Goal: Complete application form

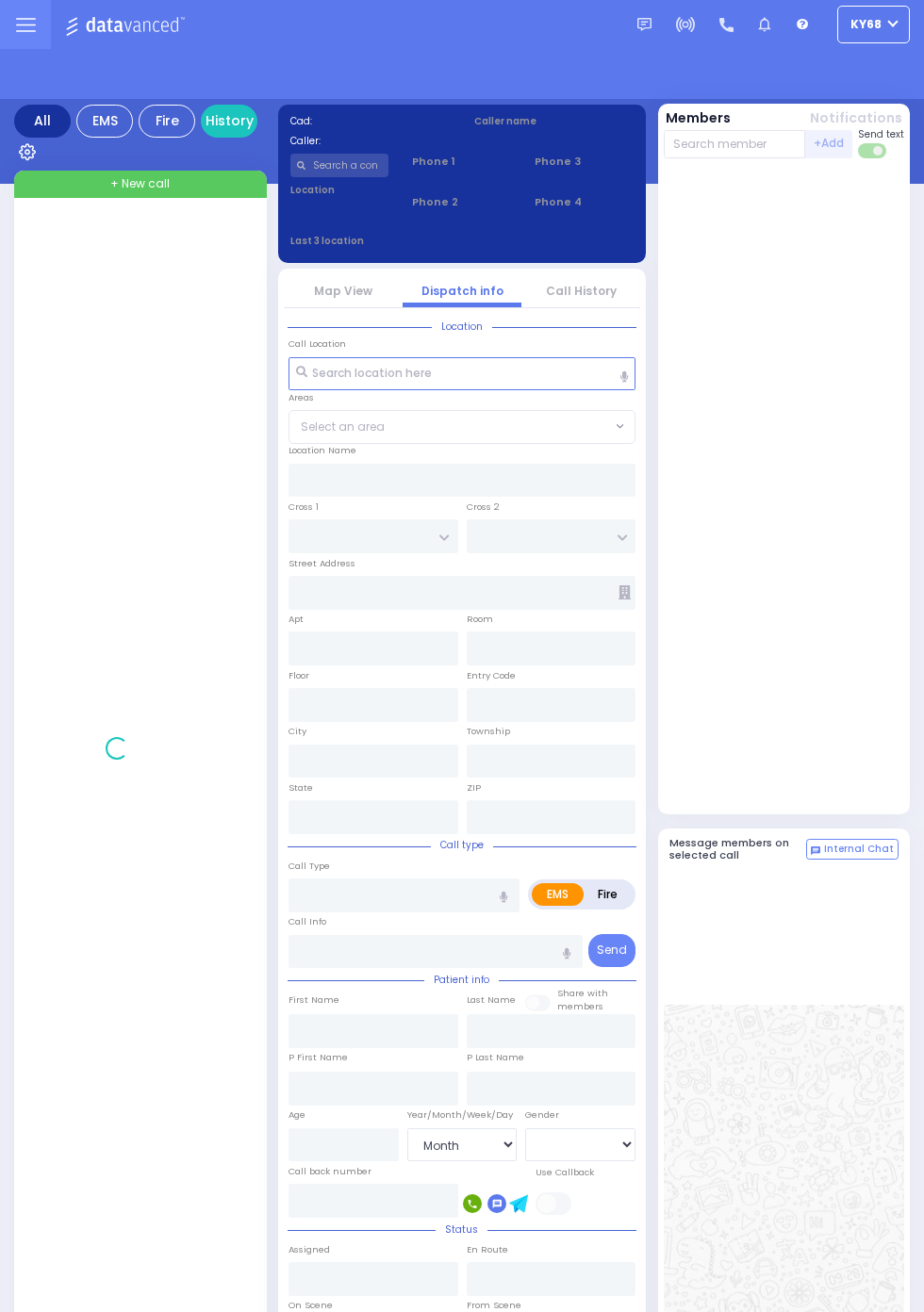
select select "Month"
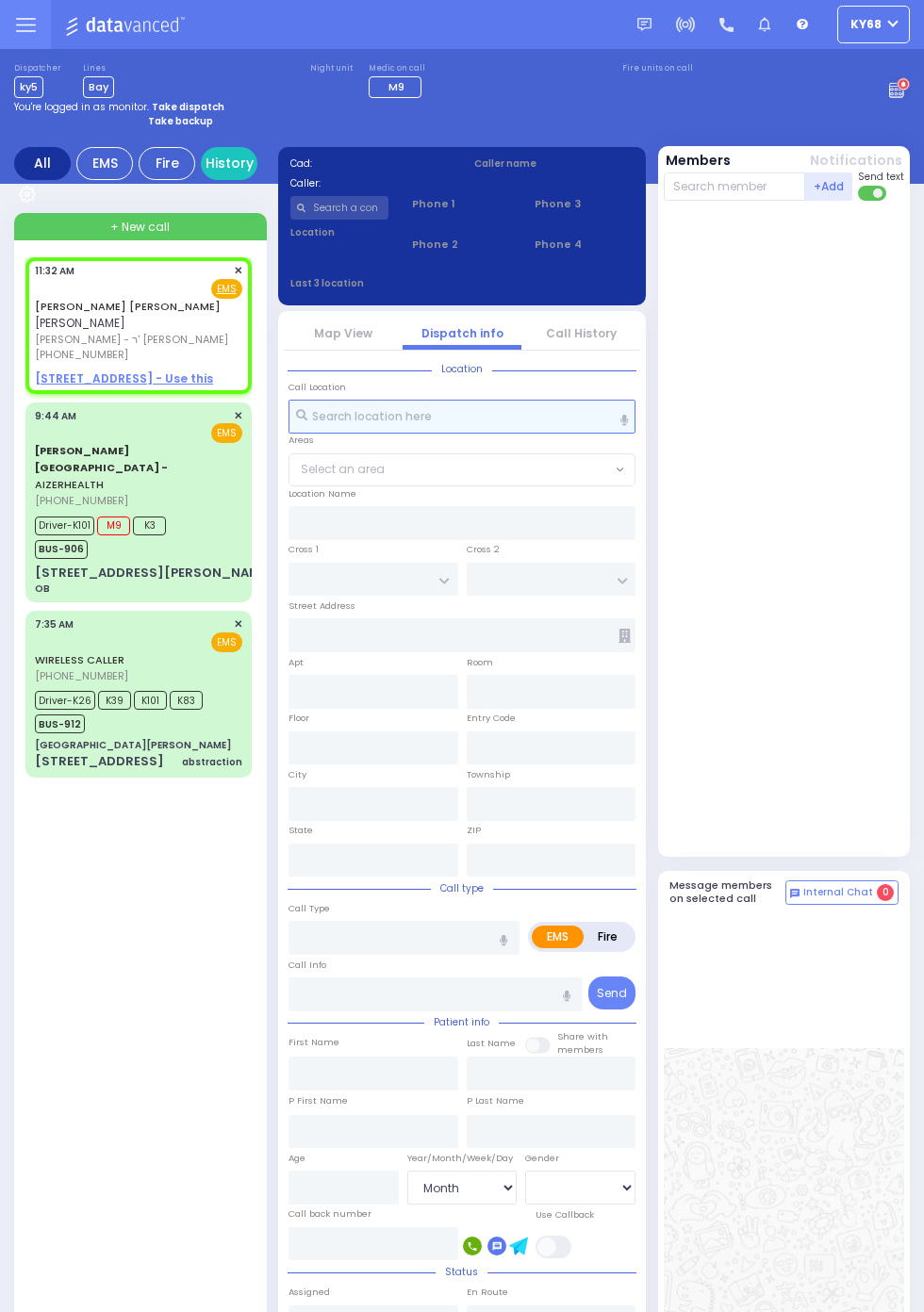
select select
radio input "true"
type input "ZVI EZRIEL"
type input "INDIG"
select select
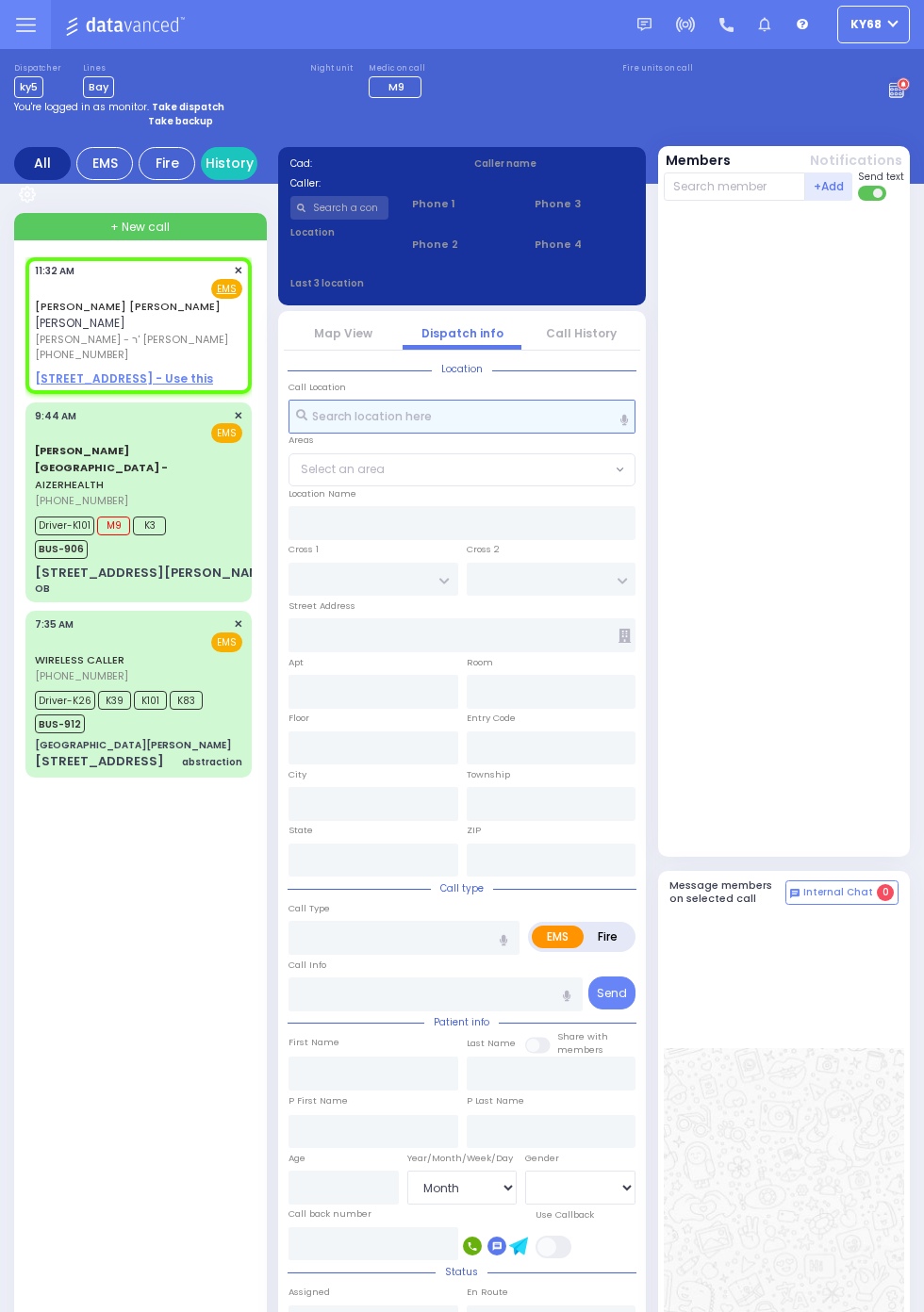
type input "11:32"
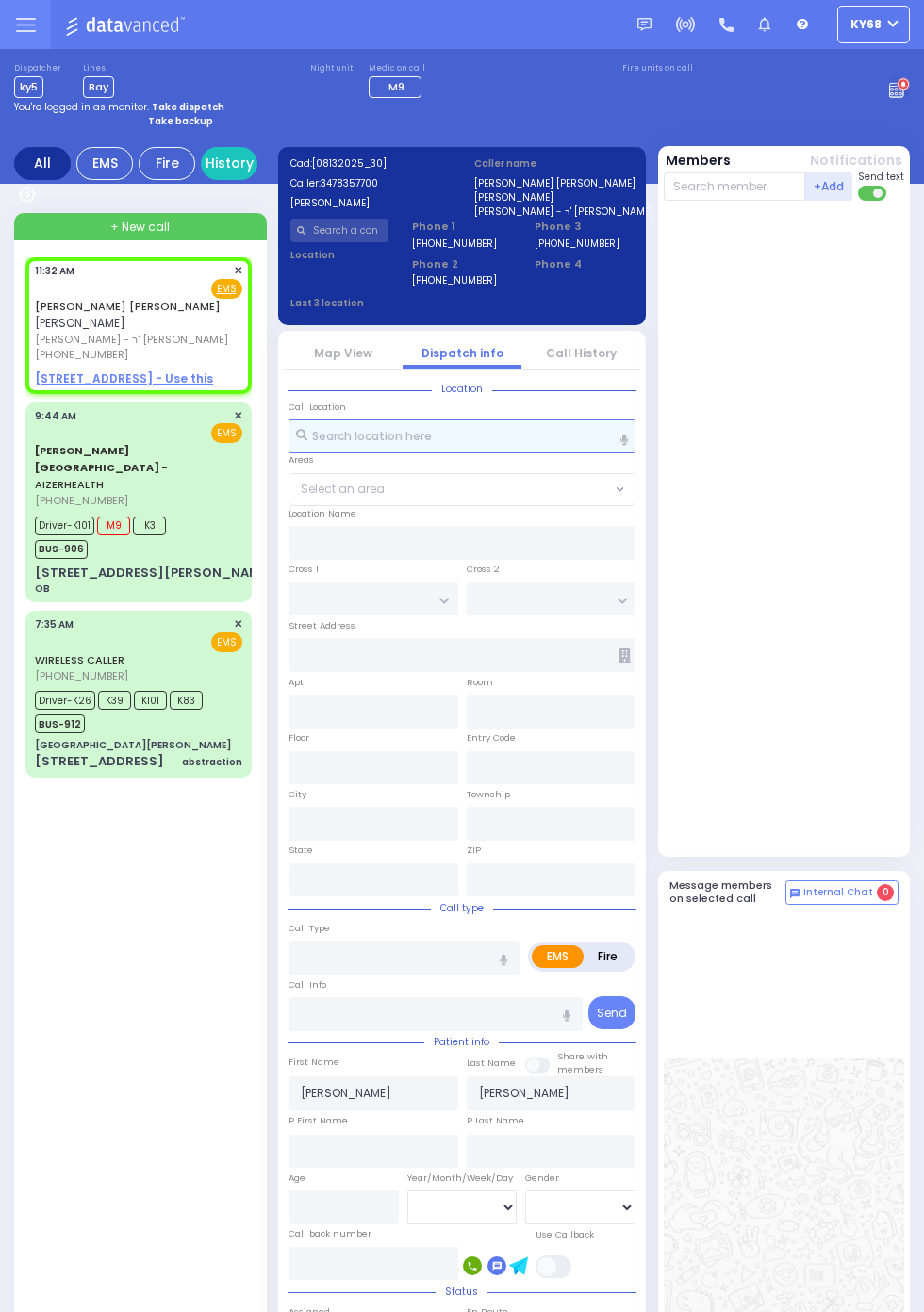
select select
radio input "true"
select select
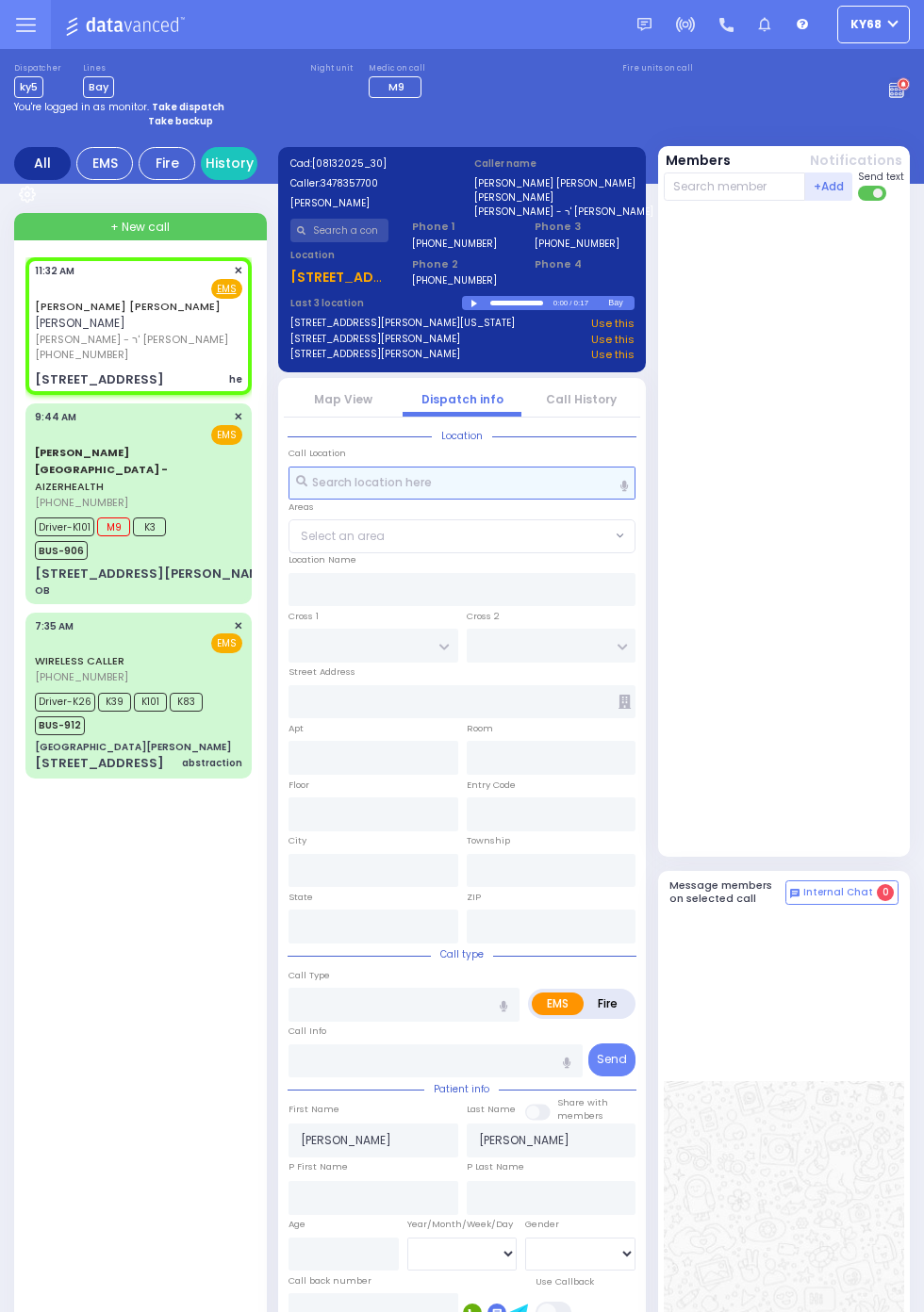
select select
type input "Hemorrhage"
radio input "true"
select select
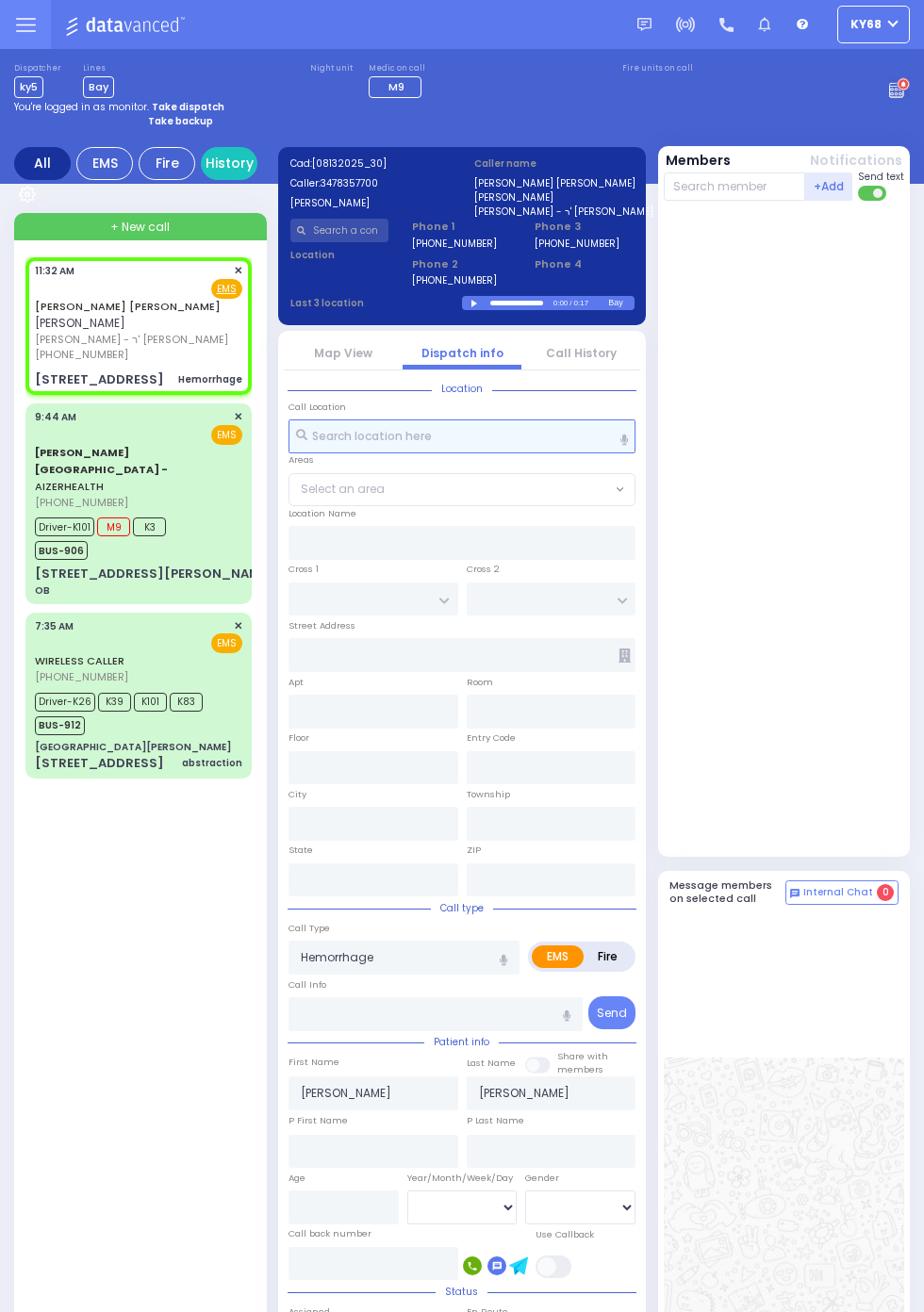
select select
type input "ROBIN RD"
type input "ORIOLE RD"
type input "[STREET_ADDRESS]"
type input "Monroe"
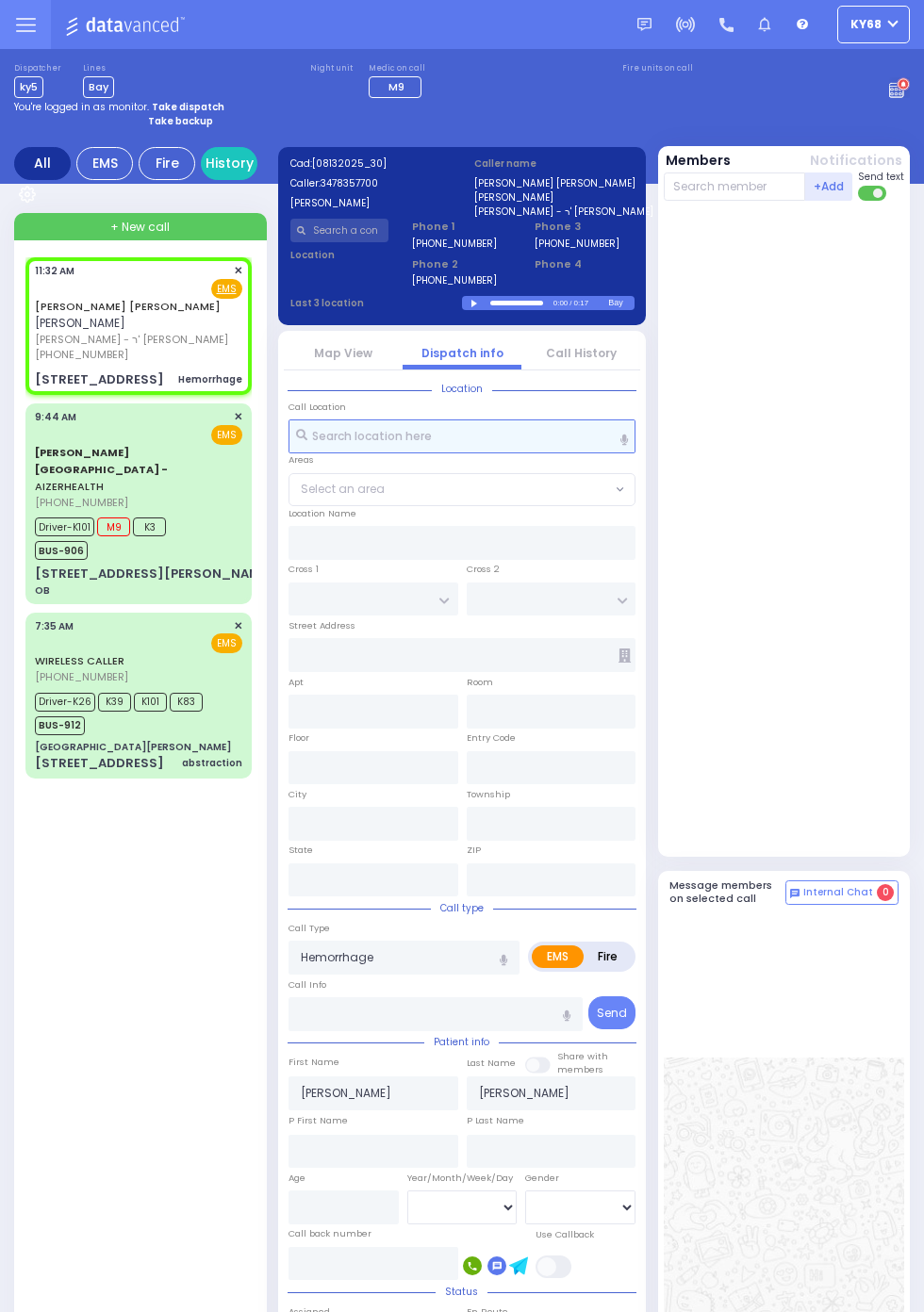
type input "New York"
type input "10950"
radio input "true"
select select
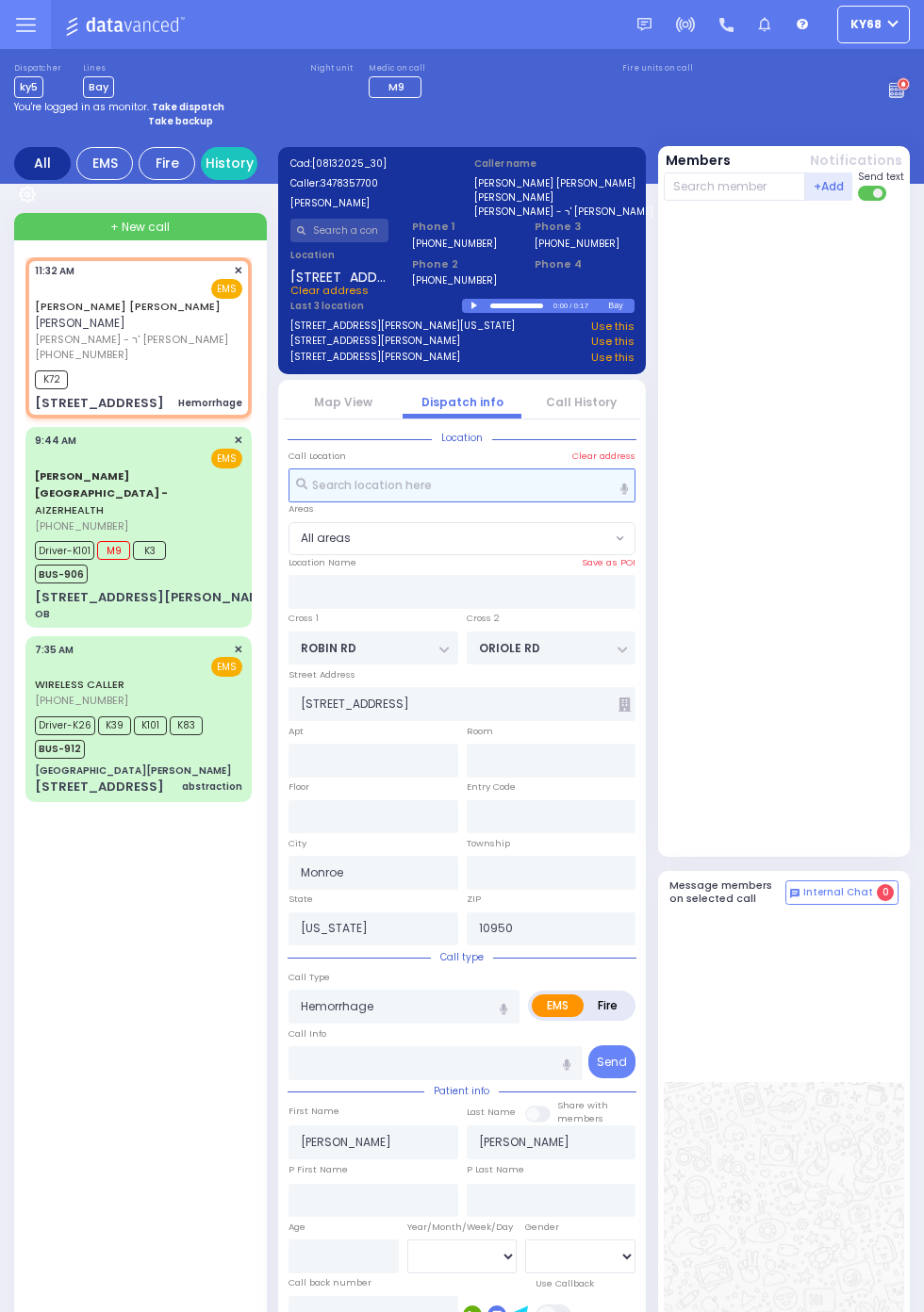
select select
radio input "true"
select select
type input "11:33"
select select
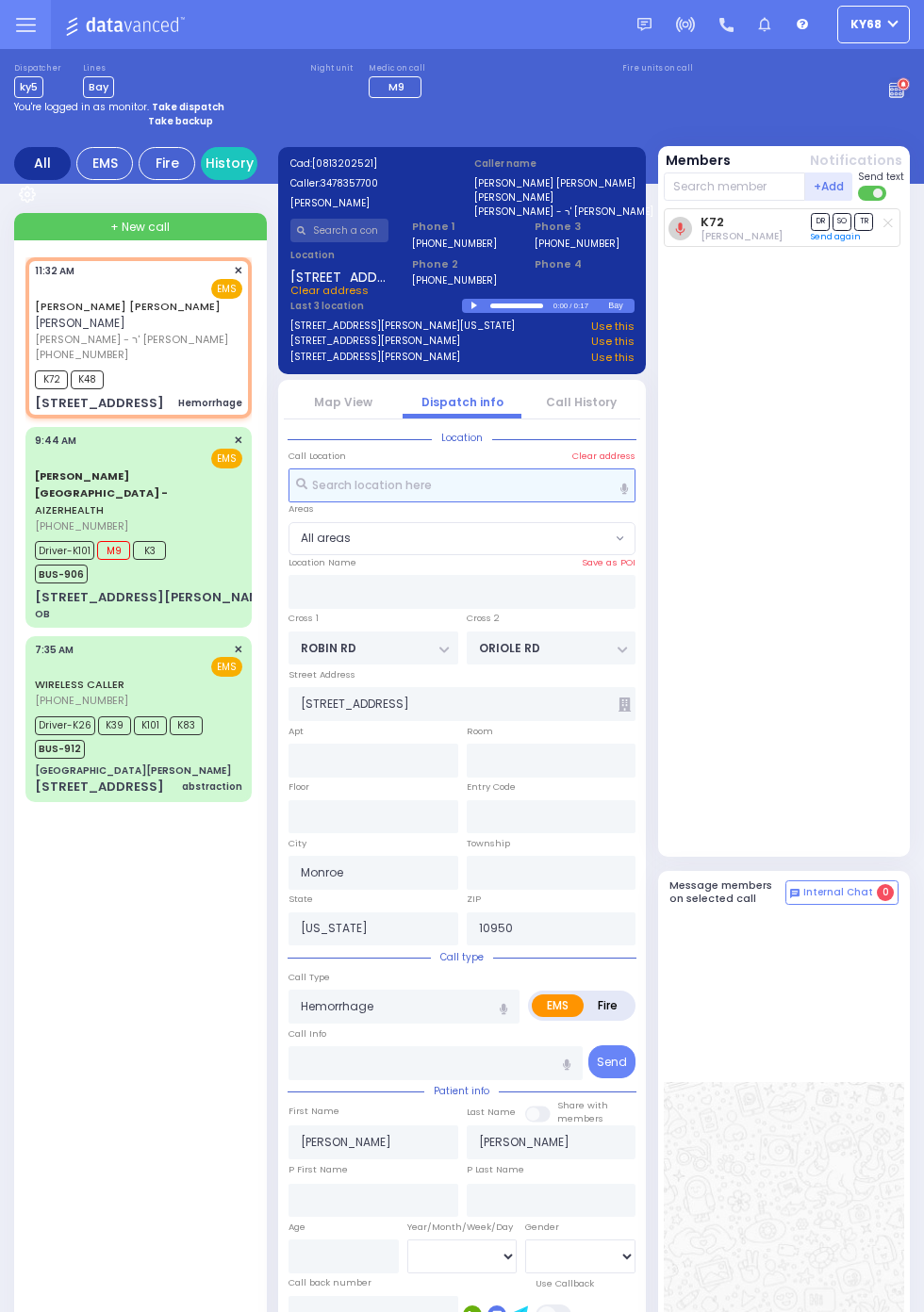
radio input "true"
select select
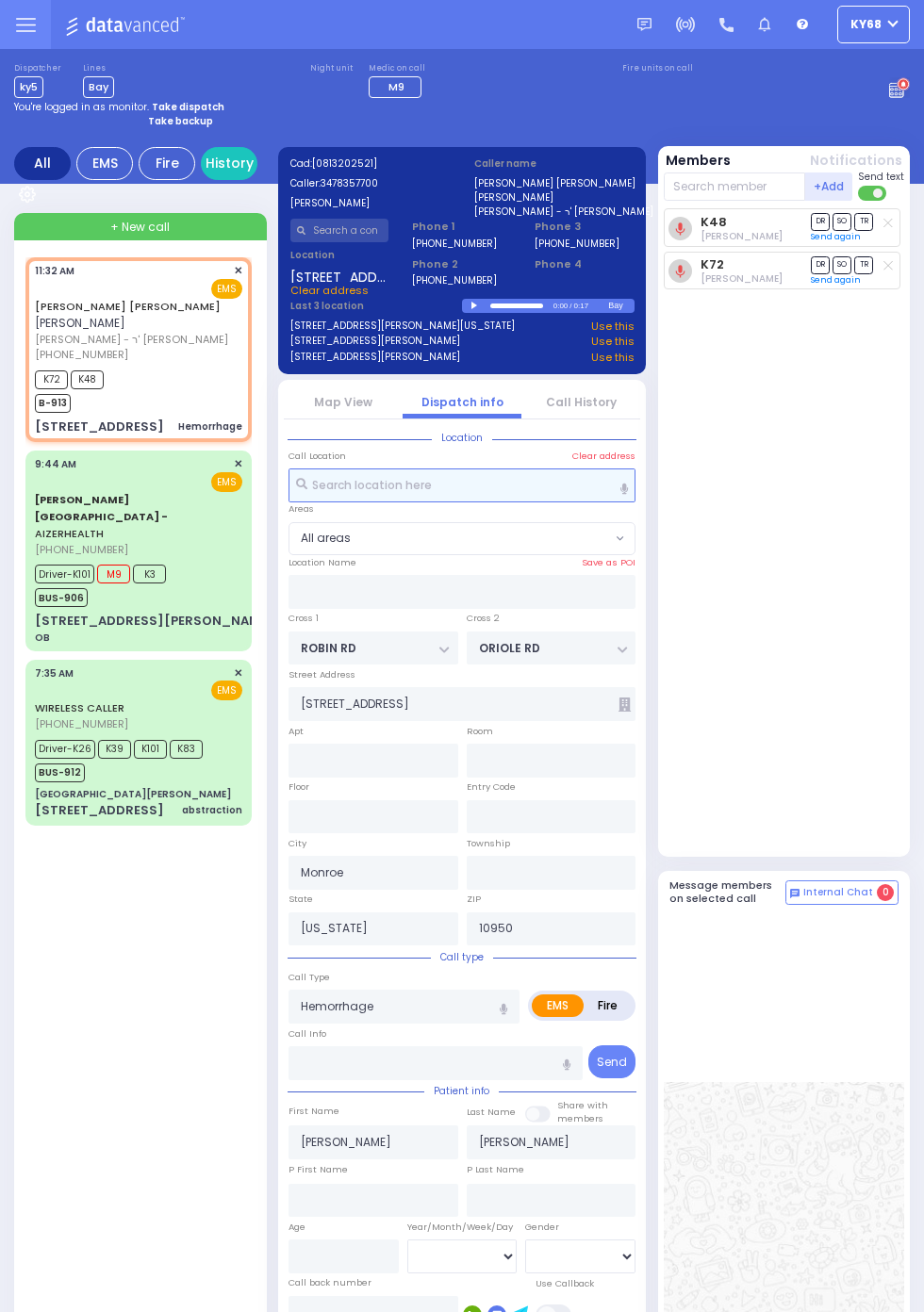
select select
radio input "true"
select select
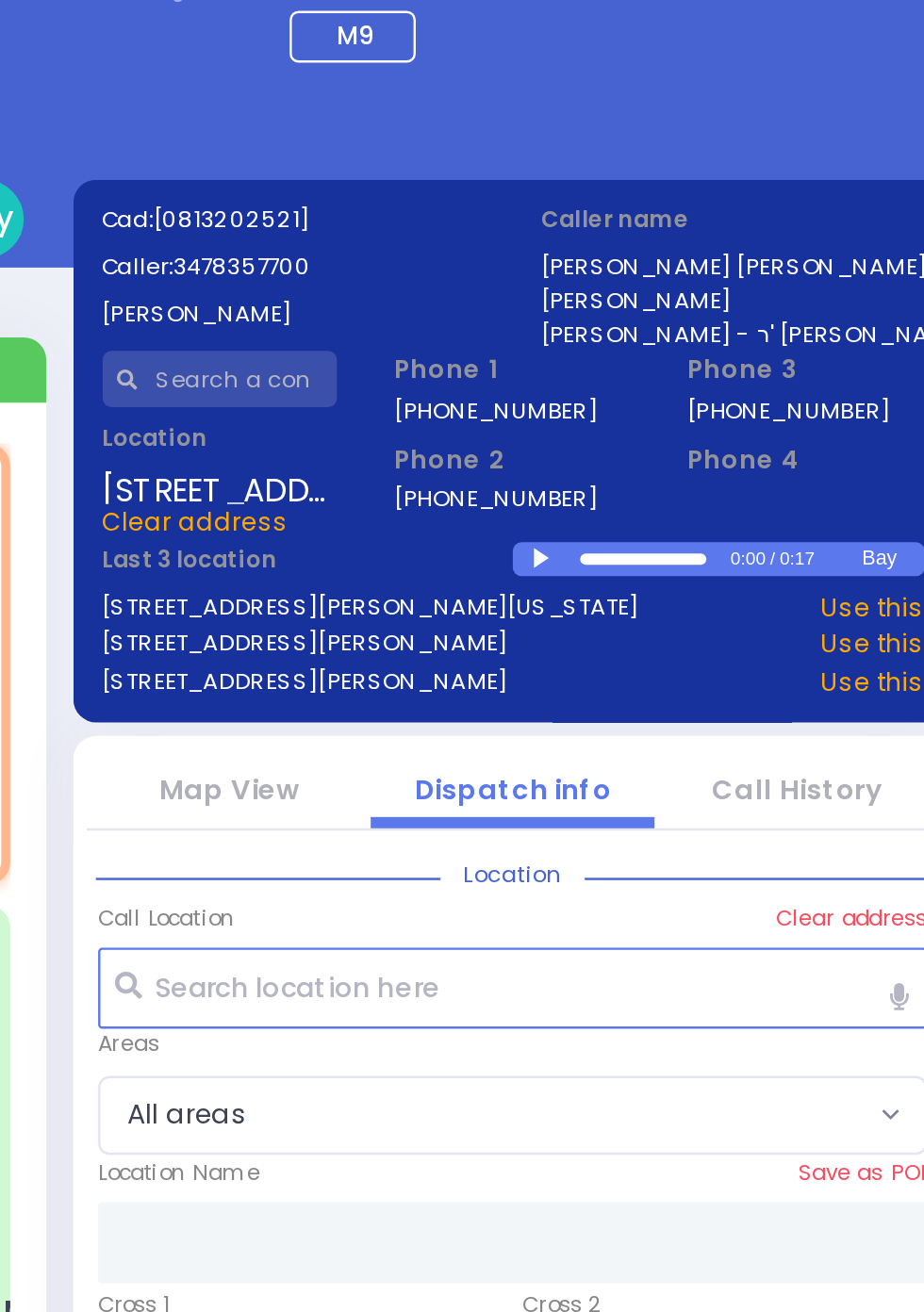
click at [481, 301] on div at bounding box center [477, 305] width 11 height 9
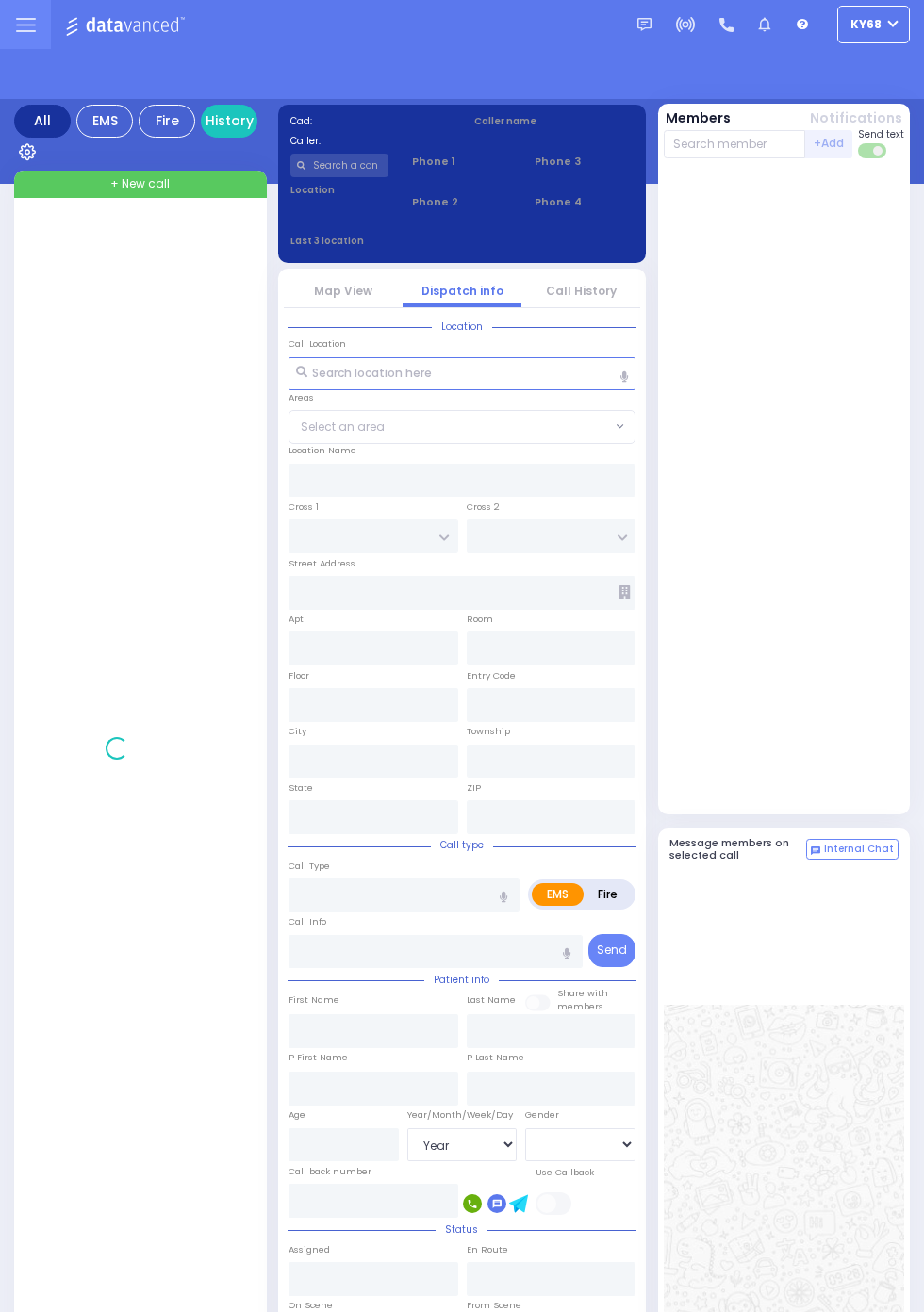
select select "Year"
